Goal: Task Accomplishment & Management: Use online tool/utility

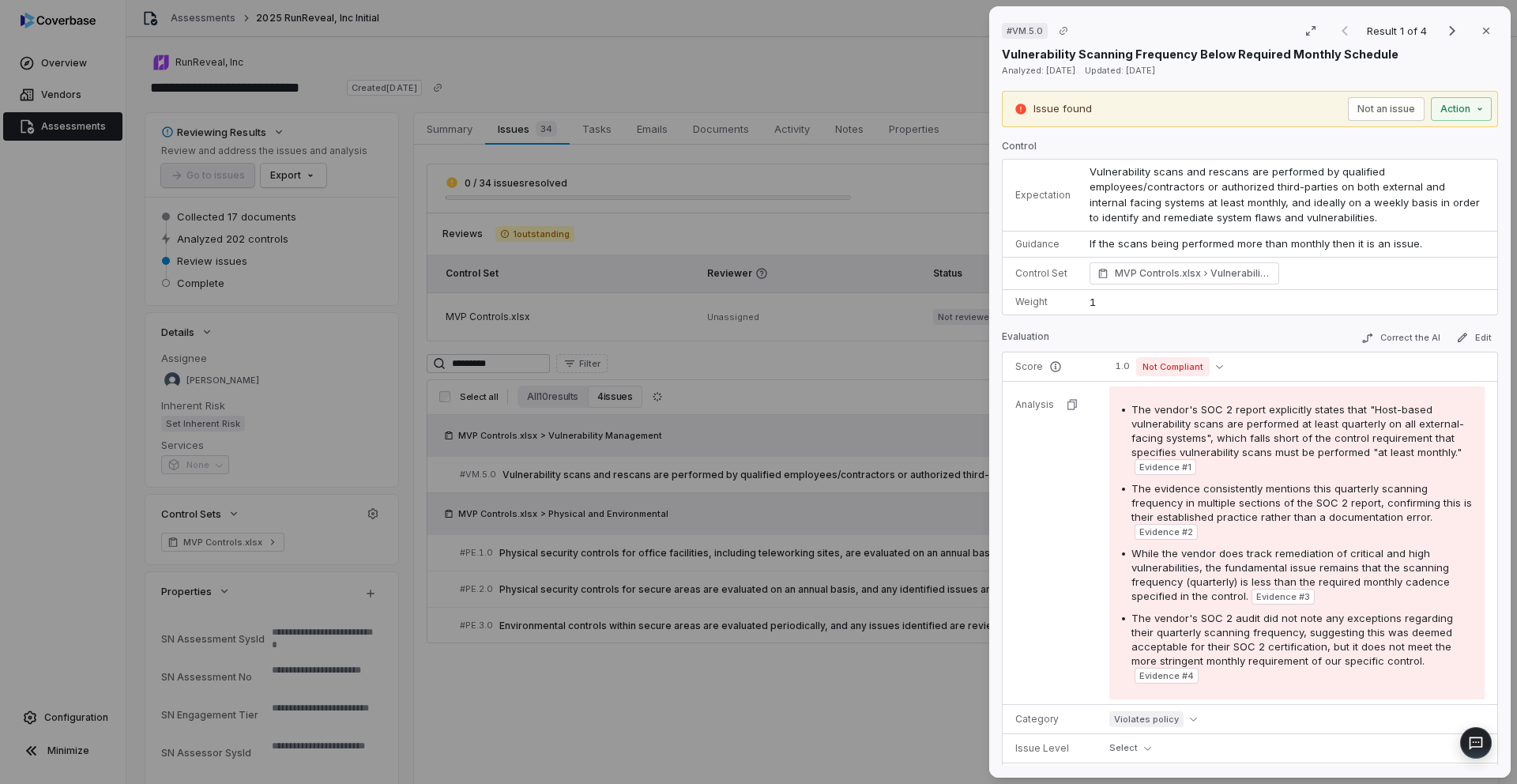
type textarea "*"
click at [292, 93] on div "# VM.5.0 Result 1 of 4 Close Vulnerability Scanning Frequency Below Required Mo…" at bounding box center [758, 392] width 1517 height 784
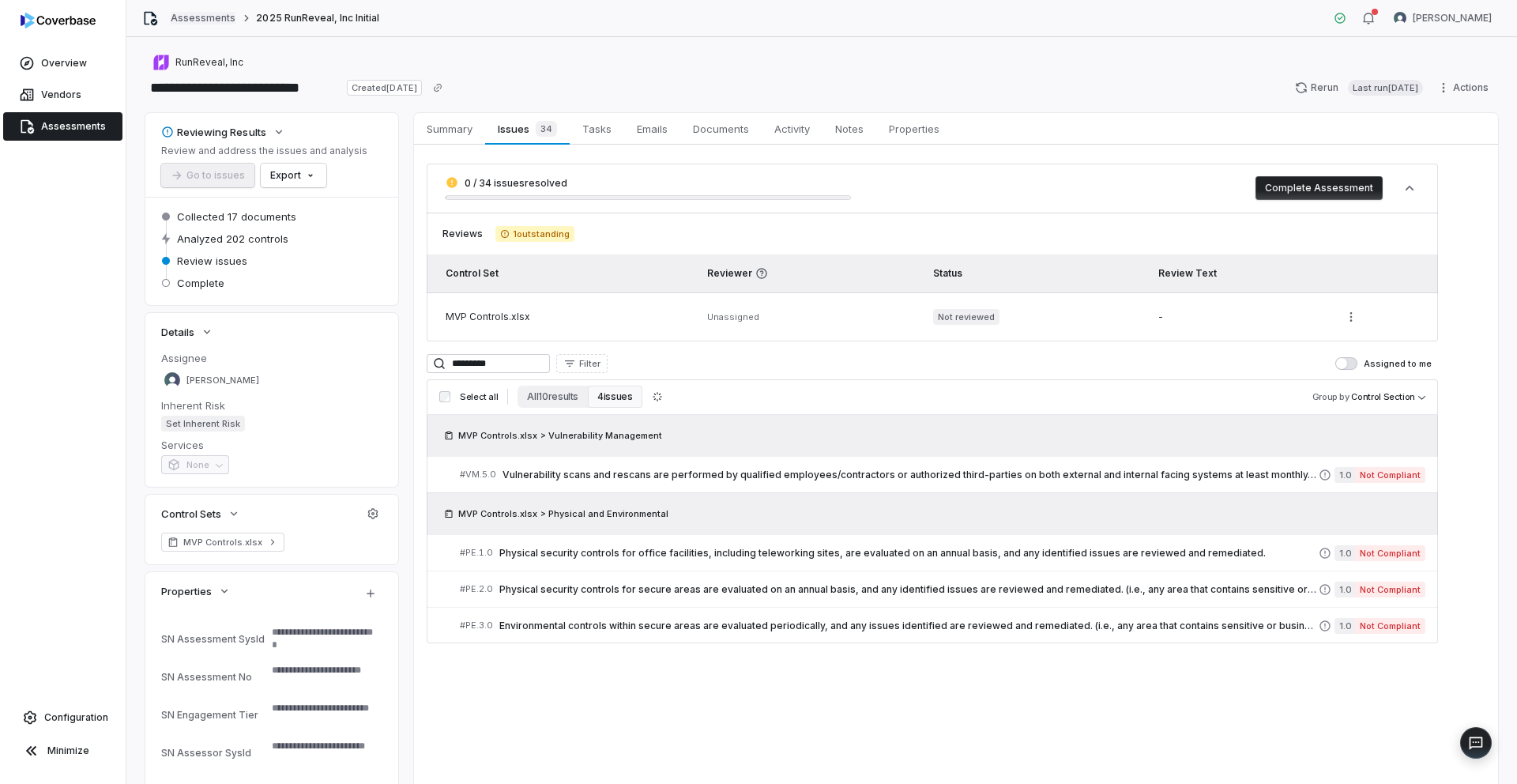
click at [198, 15] on link "Assessments" at bounding box center [203, 19] width 64 height 13
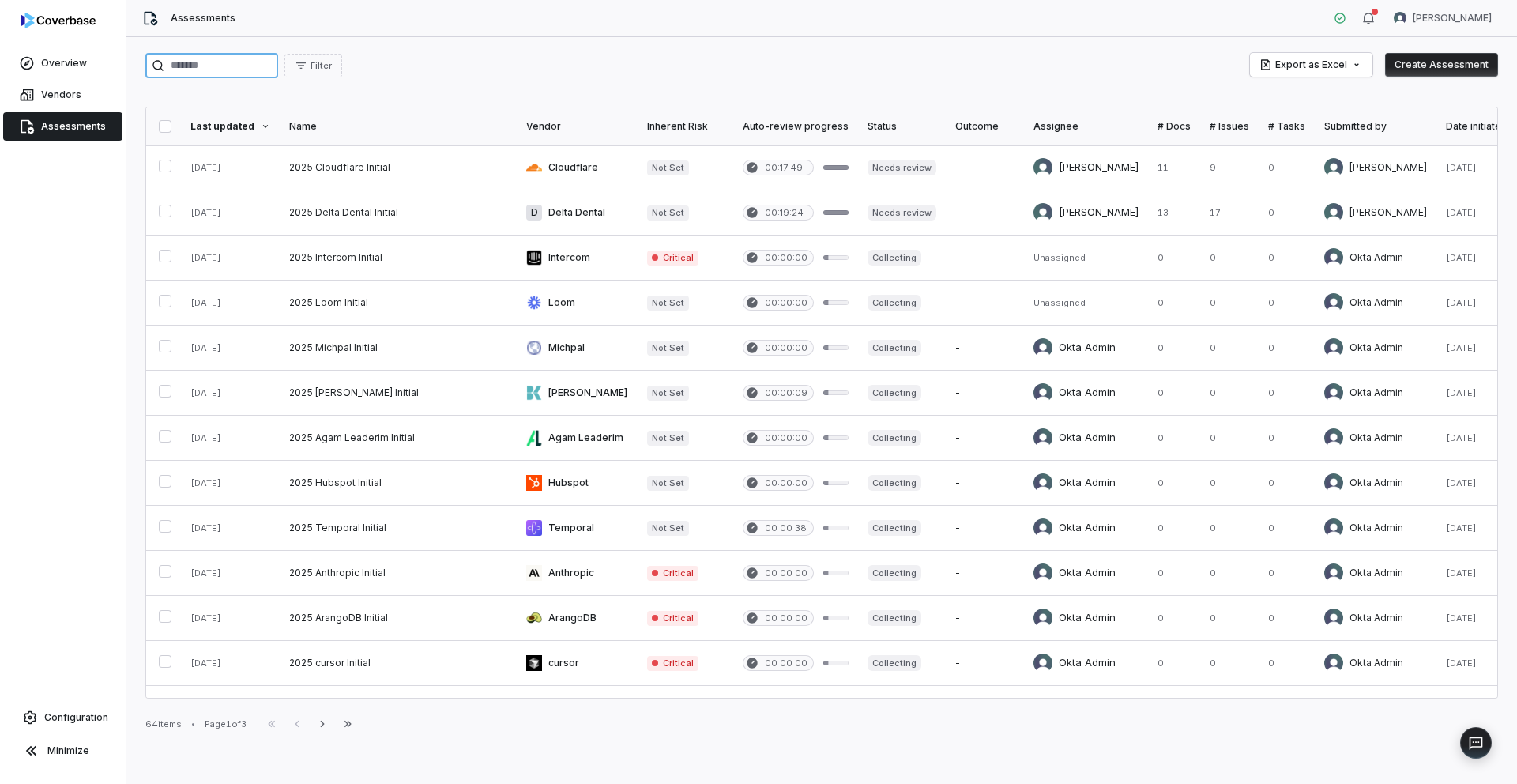
click at [201, 69] on input "search" at bounding box center [212, 65] width 133 height 25
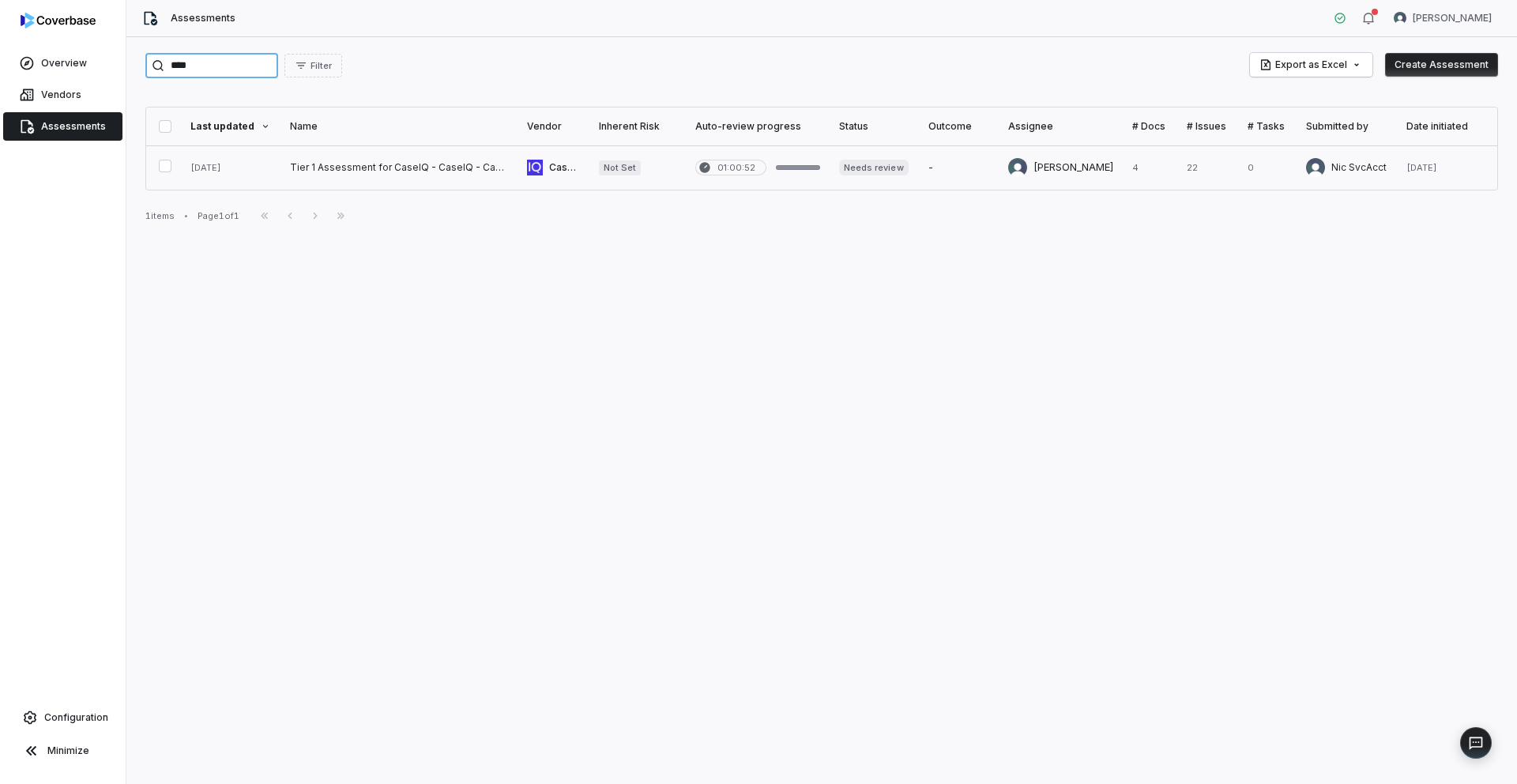
type input "****"
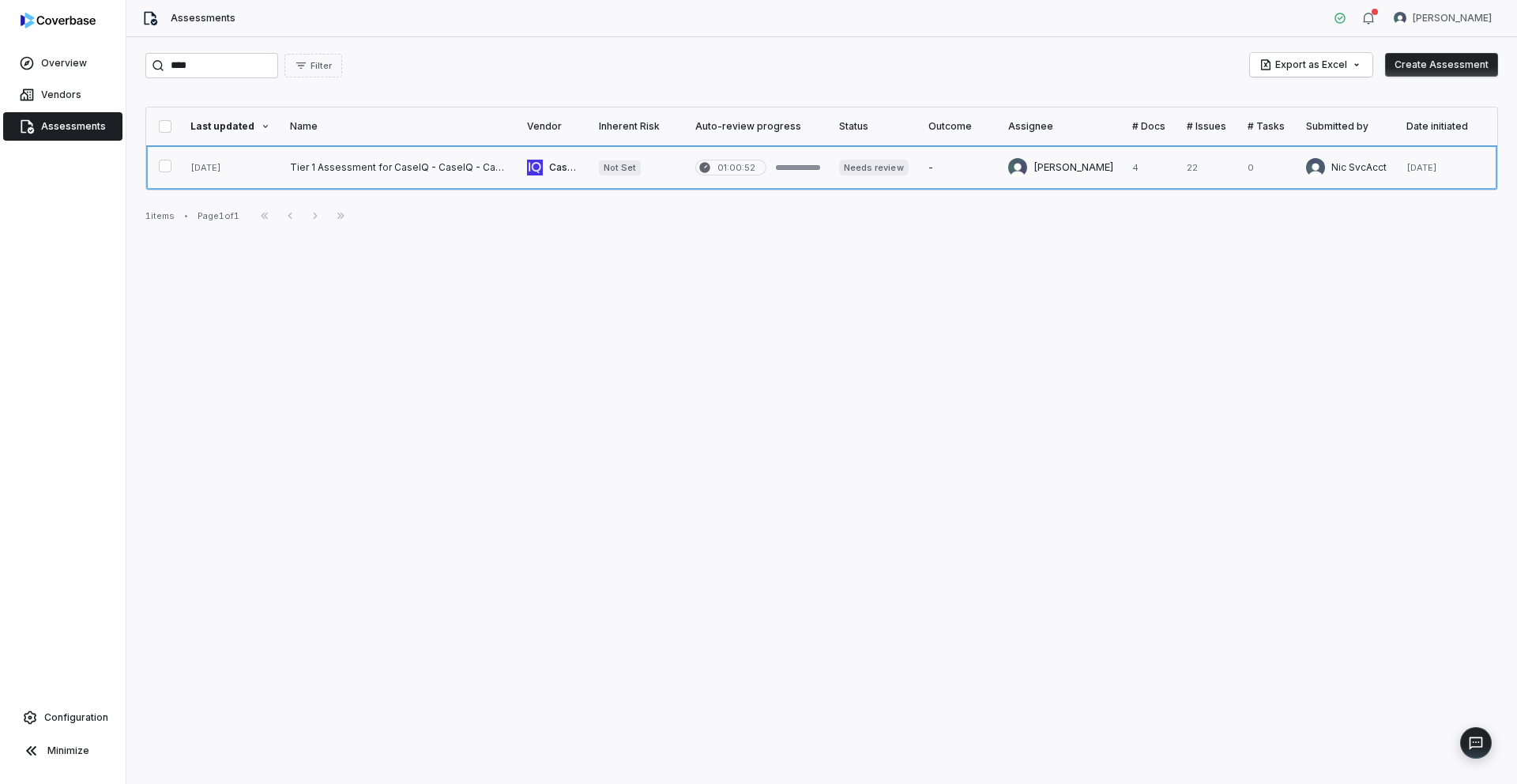
click at [338, 167] on link at bounding box center [399, 167] width 237 height 44
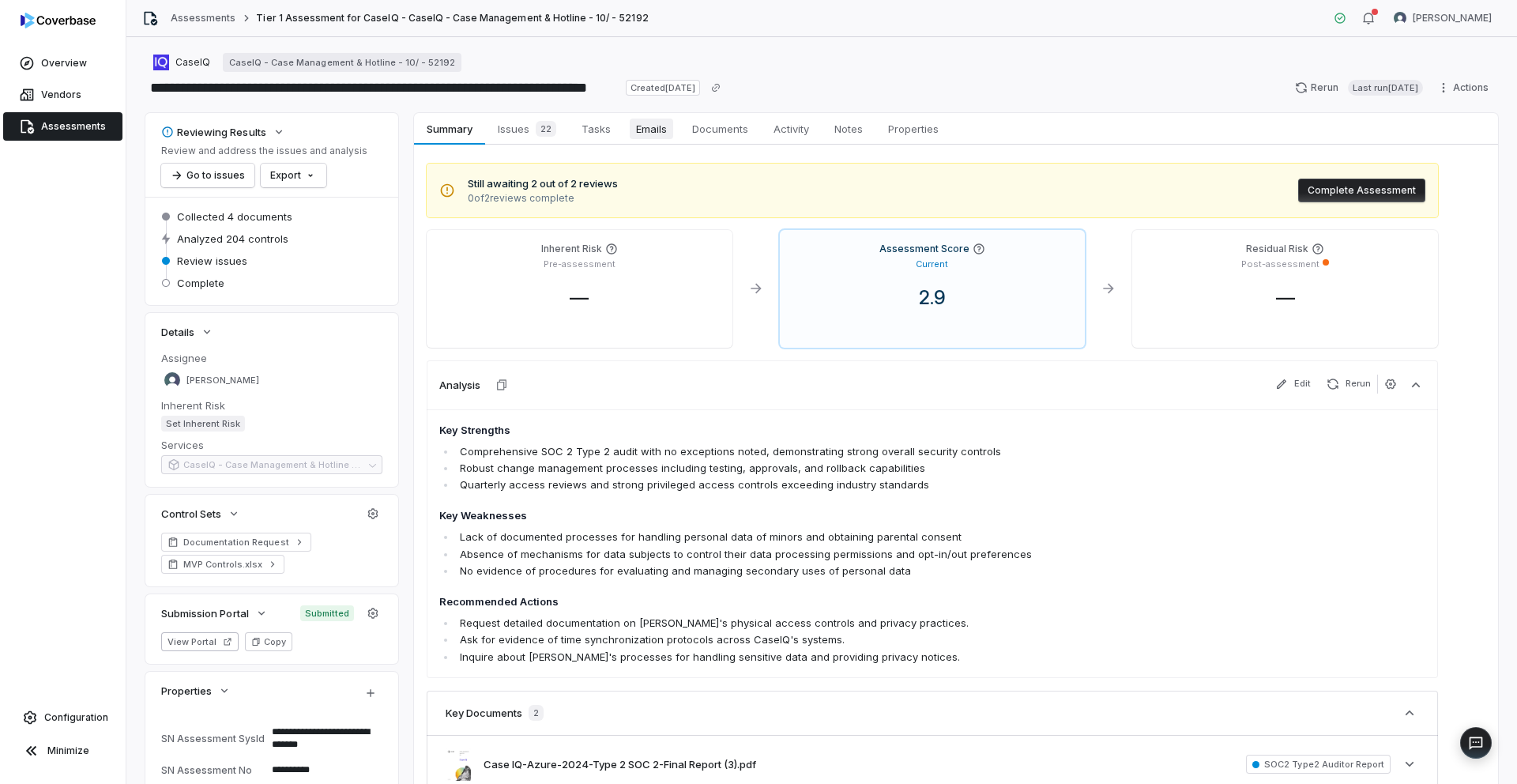
click at [652, 127] on span "Emails" at bounding box center [651, 129] width 44 height 21
type textarea "*"
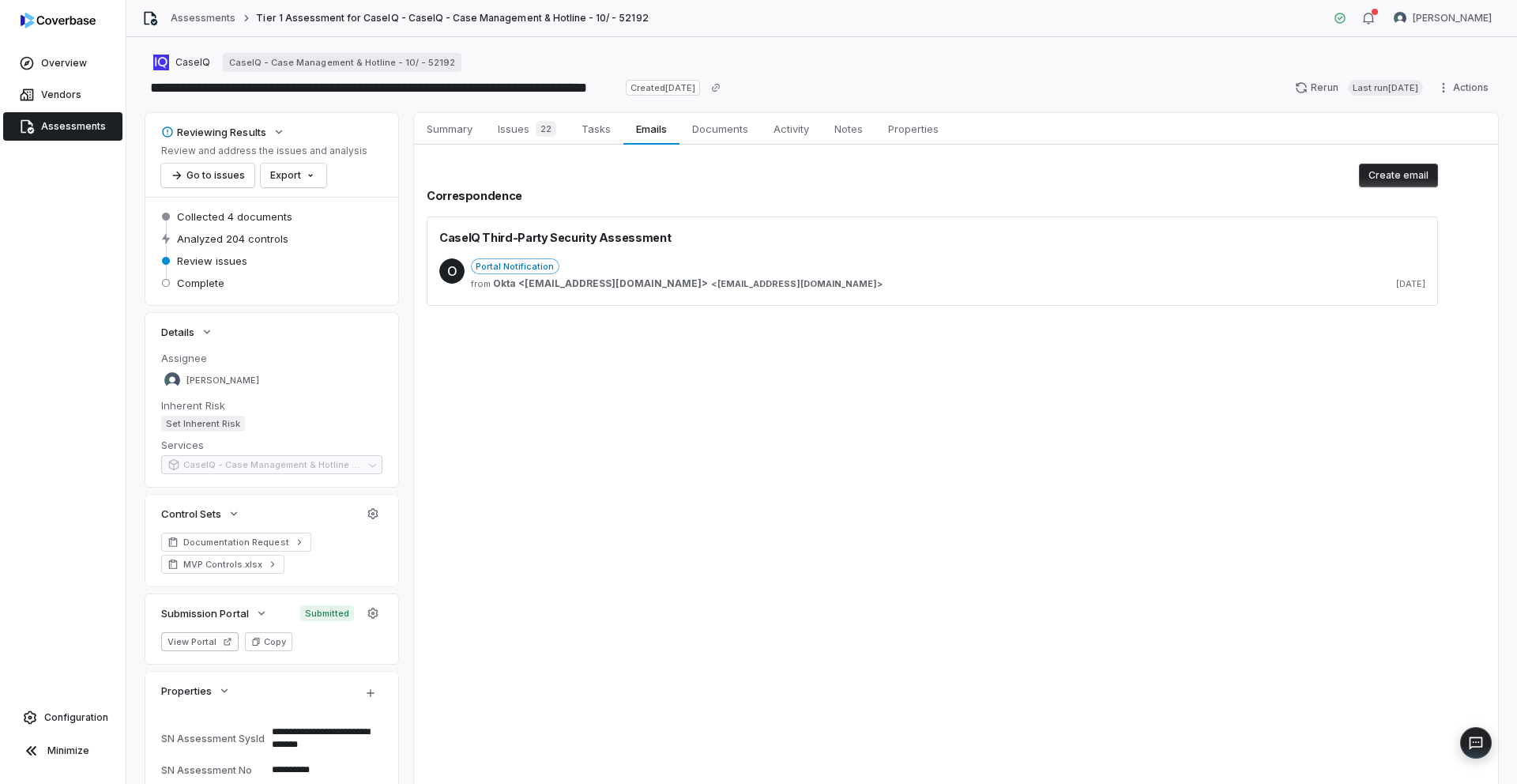
click at [663, 264] on div "Portal Notification" at bounding box center [948, 266] width 954 height 16
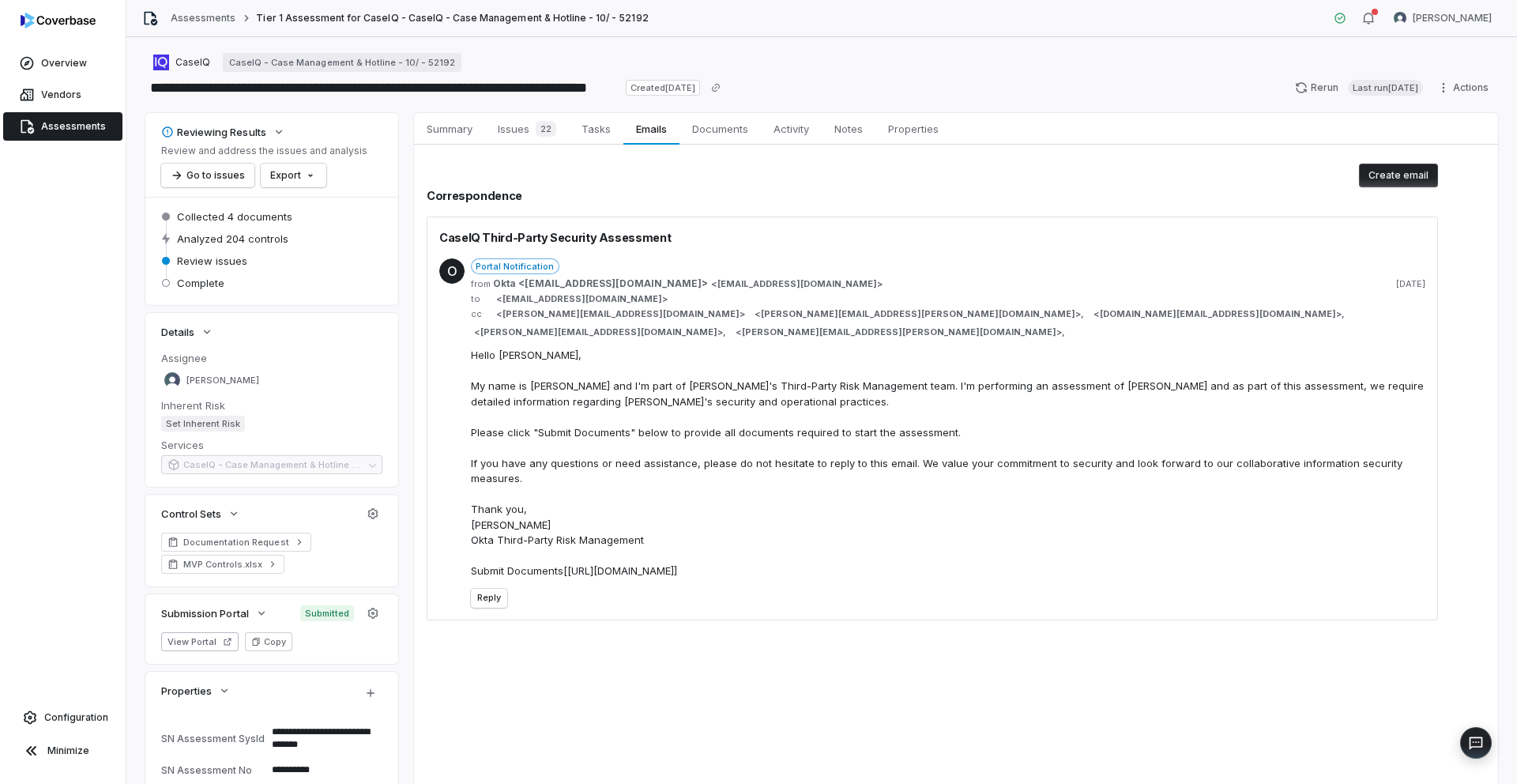
type textarea "*"
